Goal: Check status

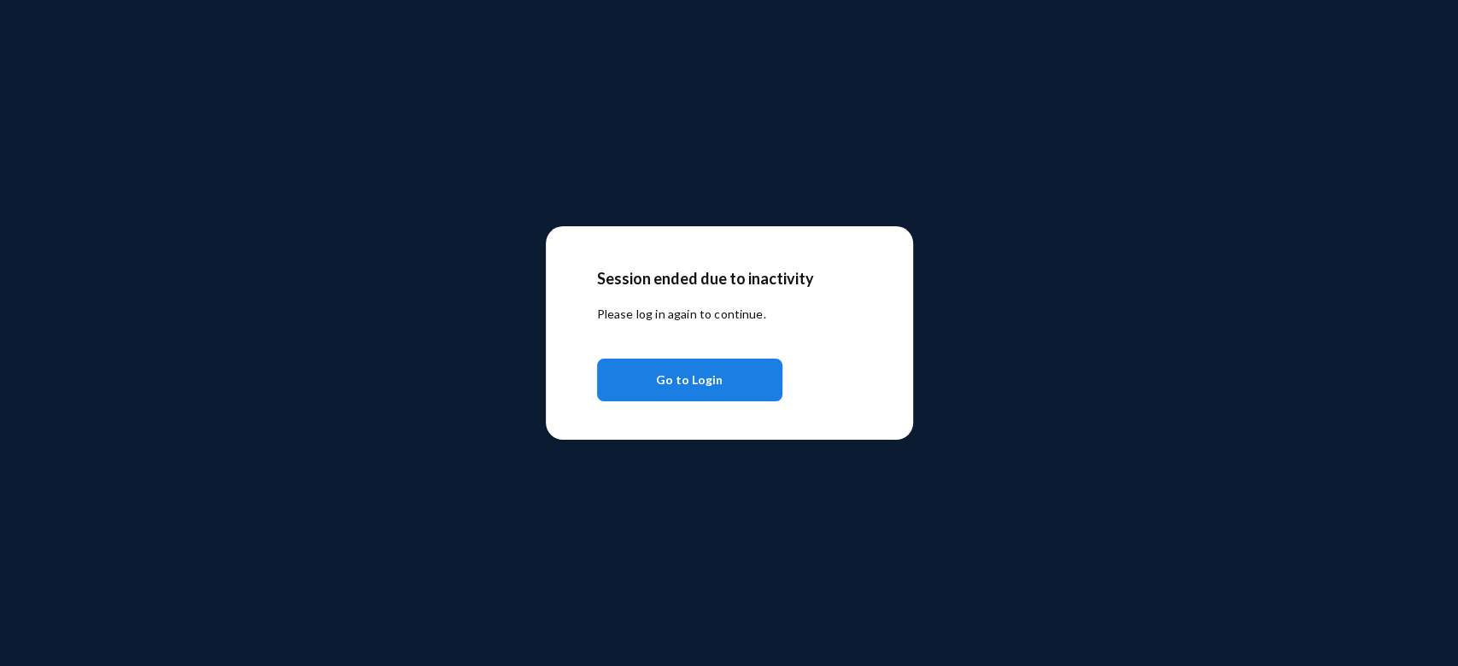
click at [695, 395] on span "Go to Login" at bounding box center [689, 380] width 67 height 31
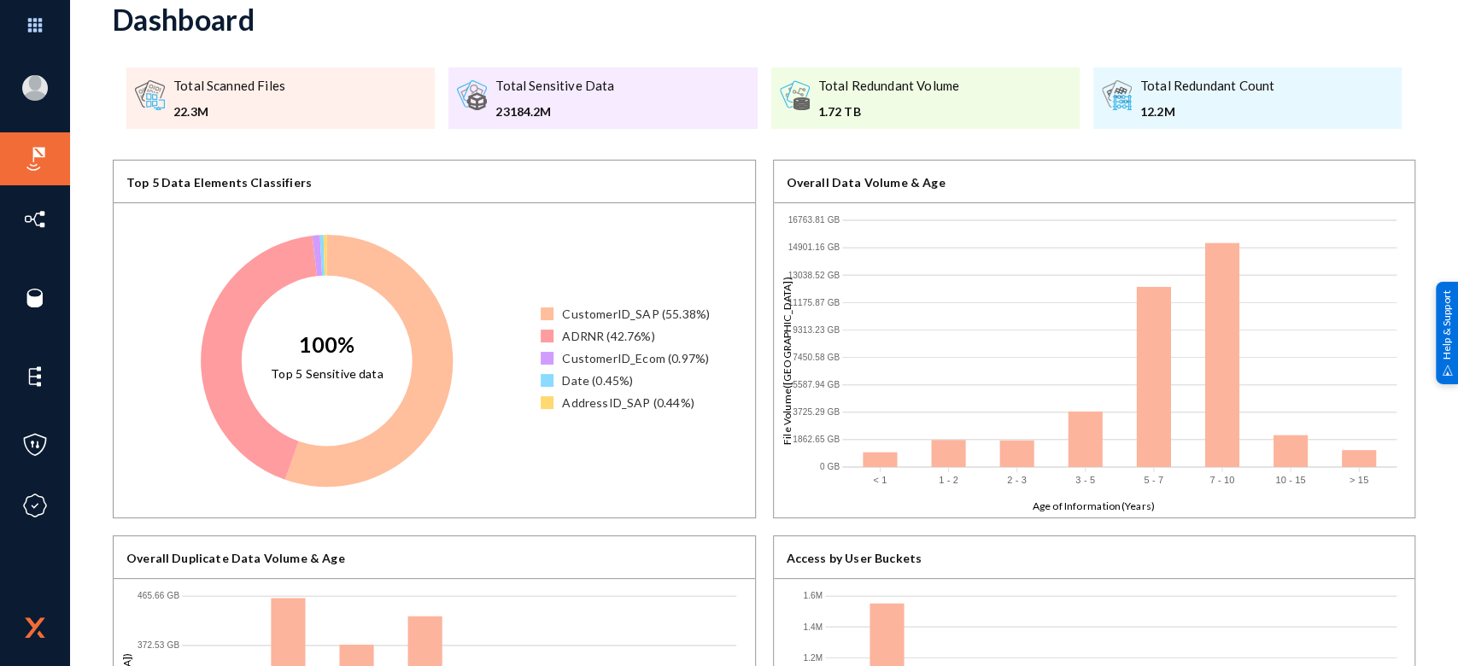
scroll to position [55, 0]
